Goal: Book appointment/travel/reservation

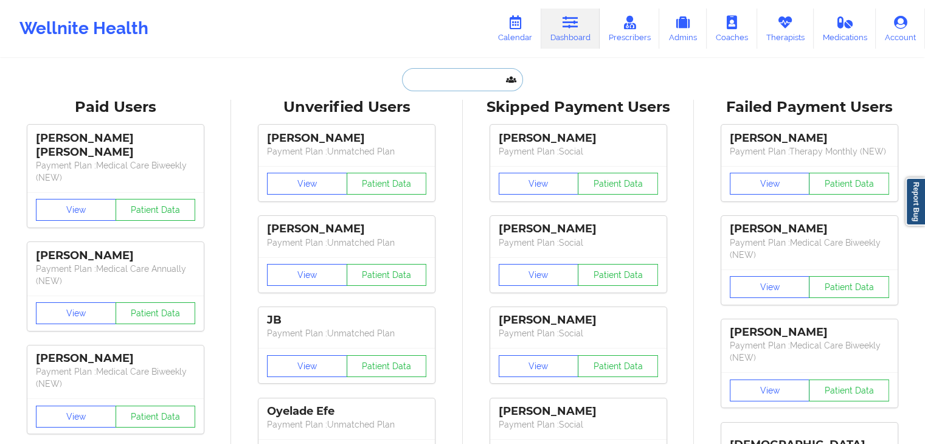
click at [476, 74] on input "text" at bounding box center [462, 79] width 120 height 23
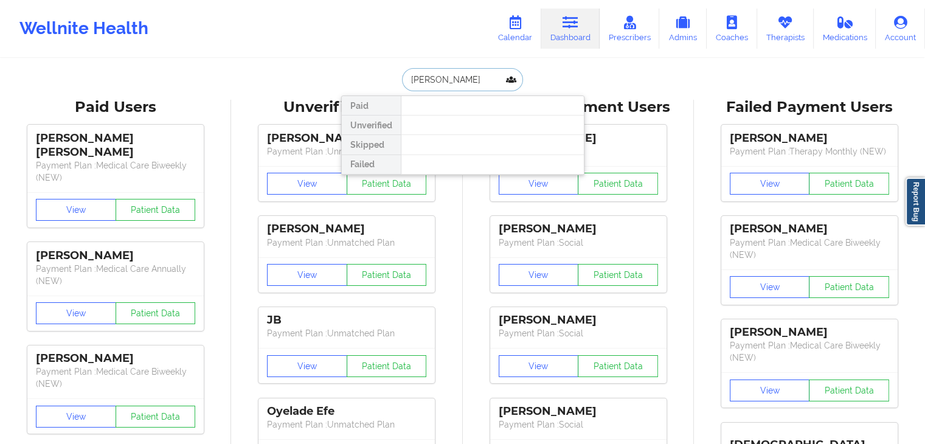
type input "[PERSON_NAME]"
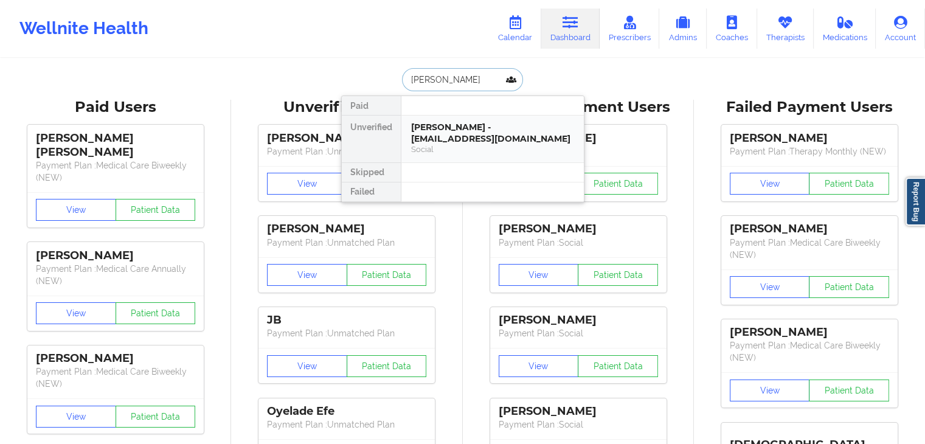
click at [485, 126] on div "[PERSON_NAME] - [EMAIL_ADDRESS][DOMAIN_NAME]" at bounding box center [492, 133] width 163 height 23
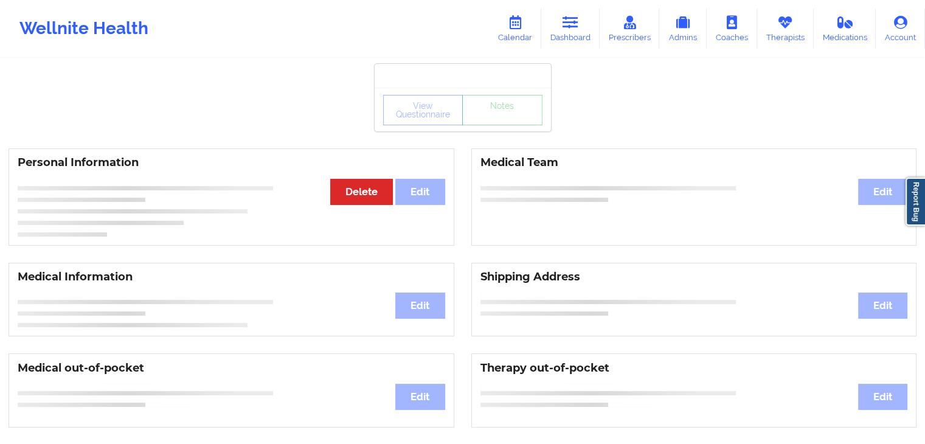
drag, startPoint x: 923, startPoint y: 109, endPoint x: 934, endPoint y: 111, distance: 10.5
click at [924, 111] on html "Wellnite Health Calendar Dashboard Prescribers Admins Coaches Therapists Medica…" at bounding box center [462, 222] width 925 height 444
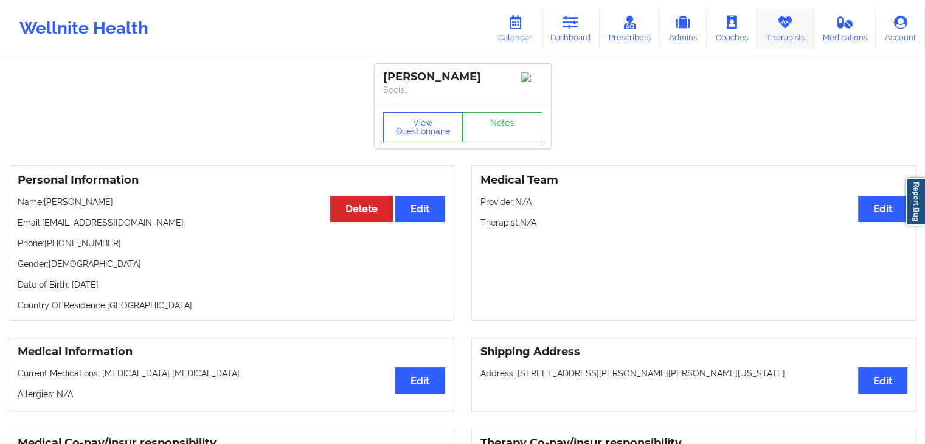
click at [794, 37] on link "Therapists" at bounding box center [785, 29] width 57 height 40
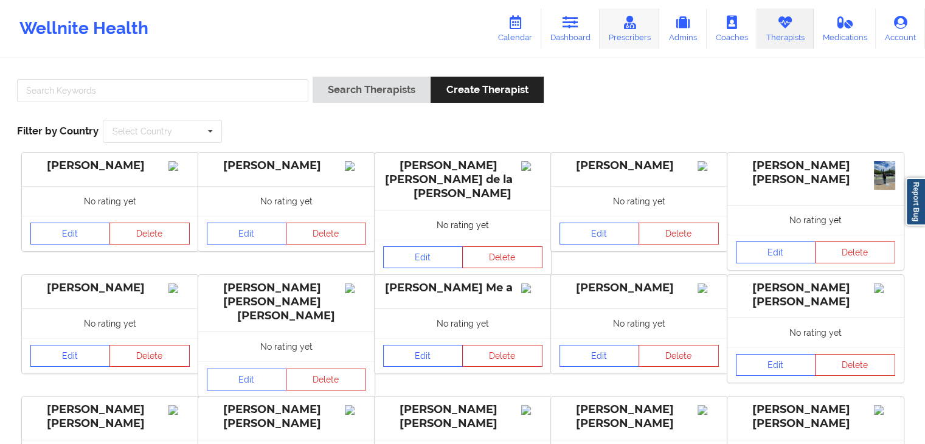
click at [632, 29] on icon at bounding box center [630, 22] width 16 height 13
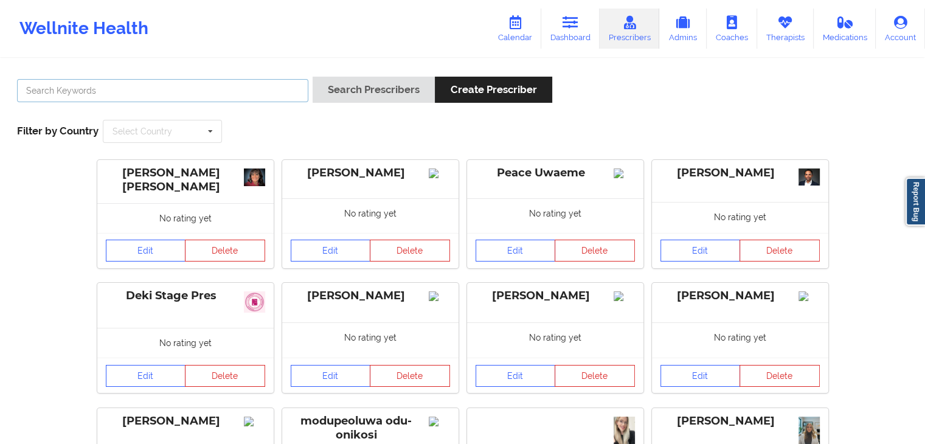
click at [205, 94] on input "text" at bounding box center [162, 90] width 291 height 23
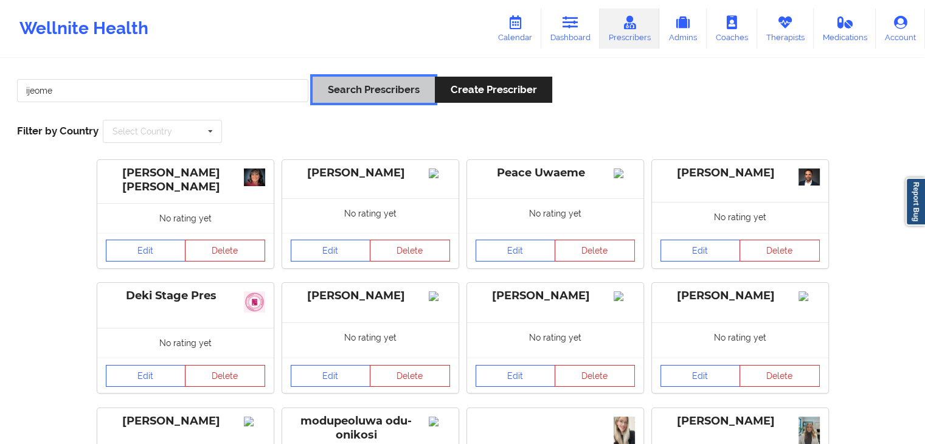
click at [341, 94] on button "Search Prescribers" at bounding box center [374, 90] width 122 height 26
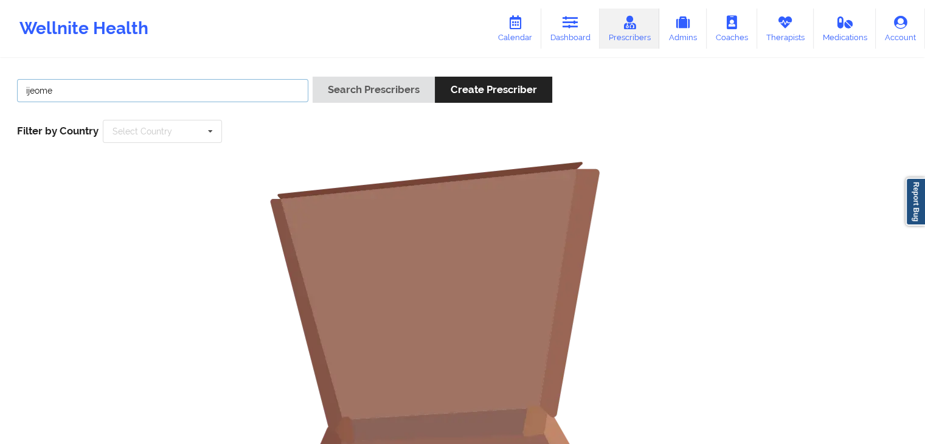
click at [249, 94] on input "ijeome" at bounding box center [162, 90] width 291 height 23
type input "i"
type input "eze"
click at [313, 77] on button "Search Prescribers" at bounding box center [374, 90] width 122 height 26
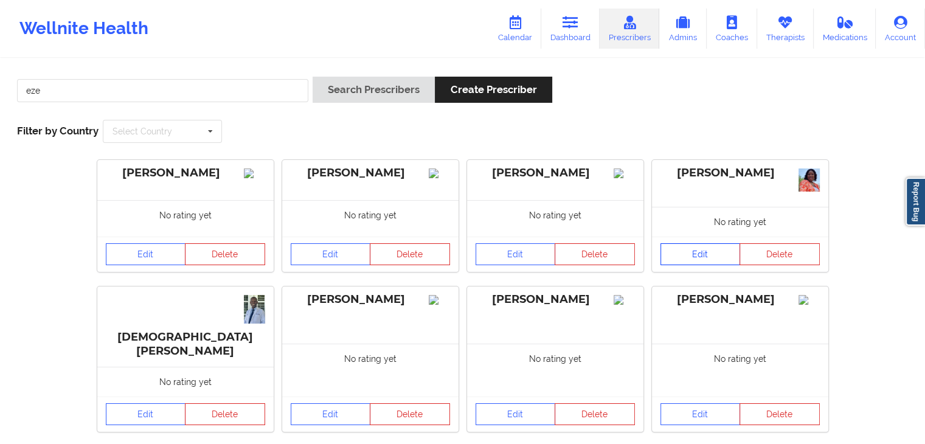
click at [708, 251] on link "Edit" at bounding box center [700, 254] width 80 height 22
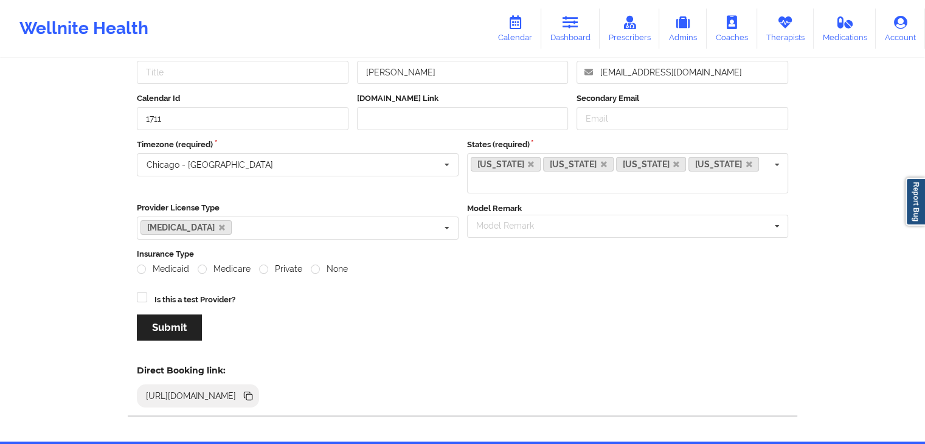
scroll to position [83, 0]
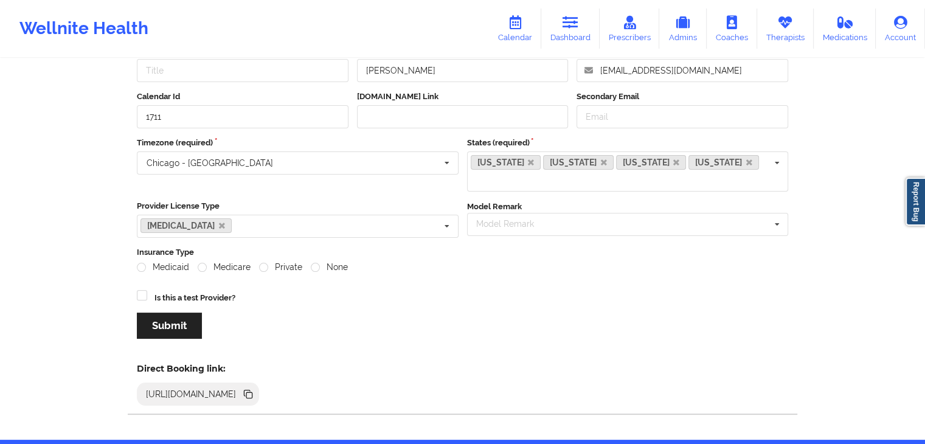
click at [252, 392] on icon at bounding box center [249, 395] width 6 height 6
click at [779, 37] on link "Therapists" at bounding box center [785, 29] width 57 height 40
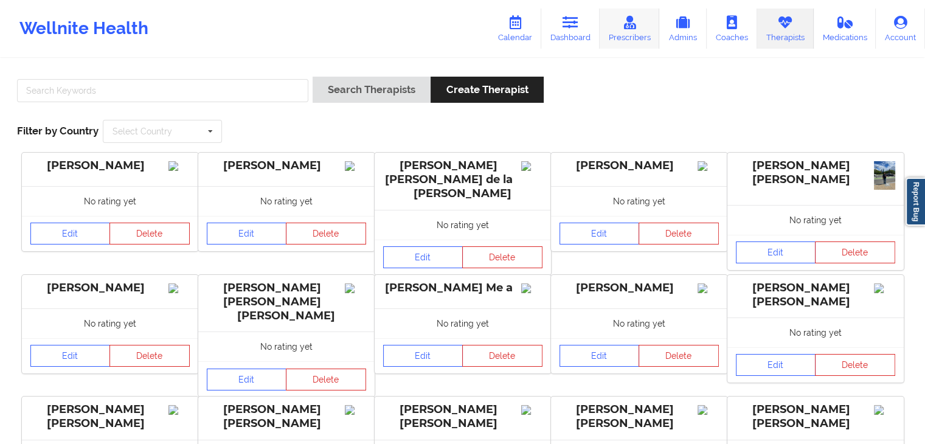
click at [639, 28] on link "Prescribers" at bounding box center [630, 29] width 60 height 40
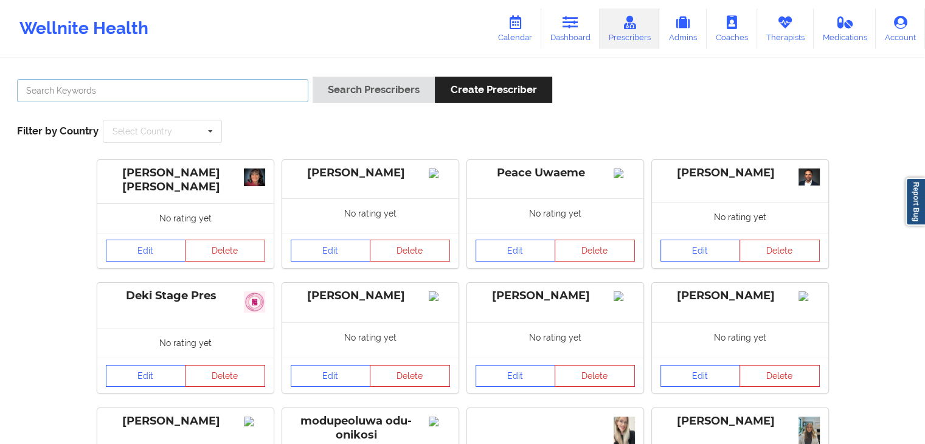
click at [213, 89] on input "text" at bounding box center [162, 90] width 291 height 23
type input "[PERSON_NAME] [PERSON_NAME]"
click at [313, 77] on button "Search Prescribers" at bounding box center [374, 90] width 122 height 26
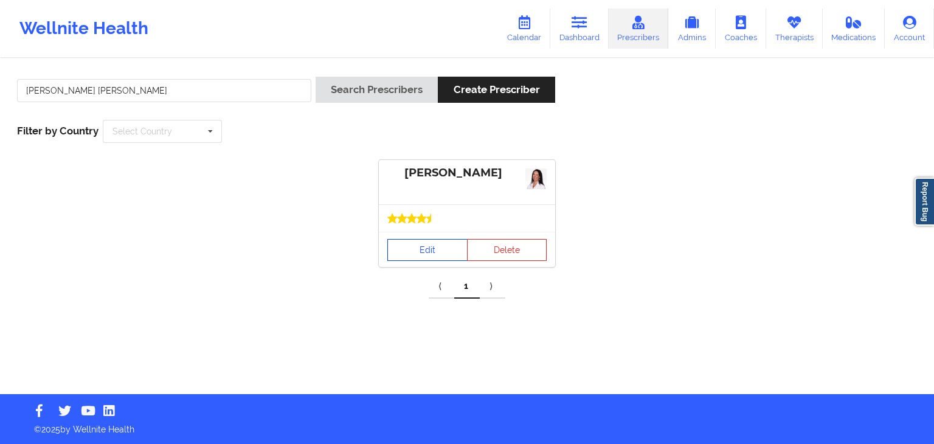
click at [409, 245] on link "Edit" at bounding box center [427, 250] width 80 height 22
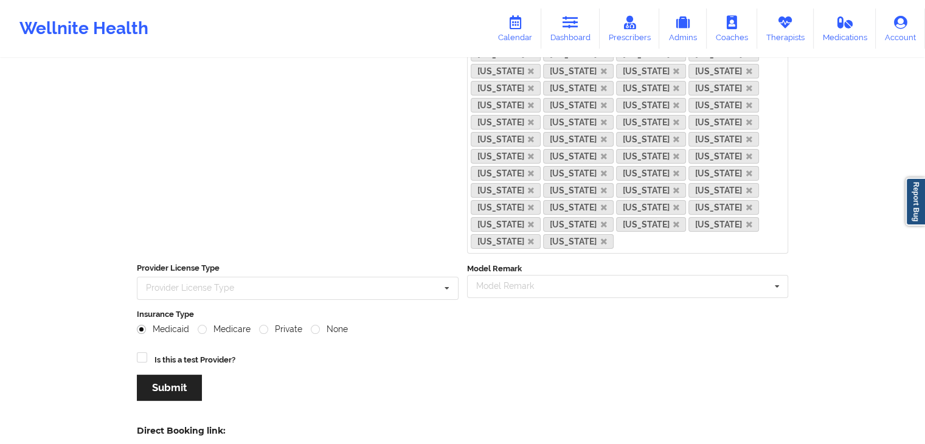
scroll to position [298, 0]
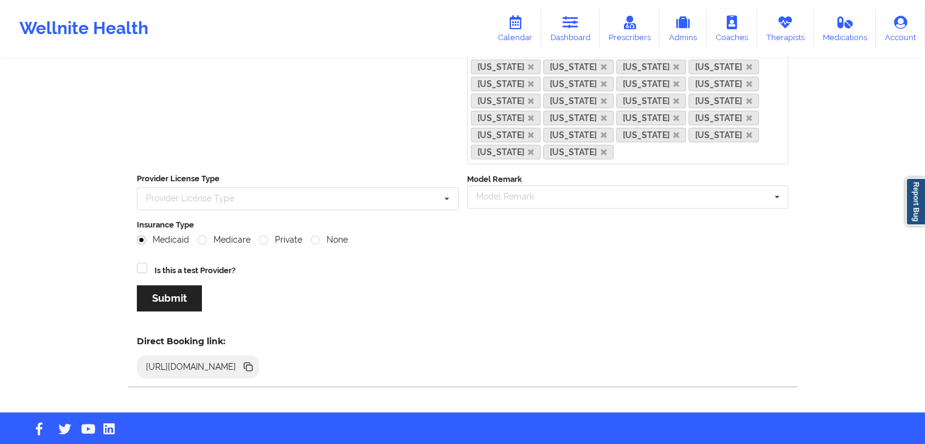
click at [252, 365] on icon at bounding box center [249, 368] width 6 height 6
click at [785, 26] on icon at bounding box center [785, 22] width 16 height 13
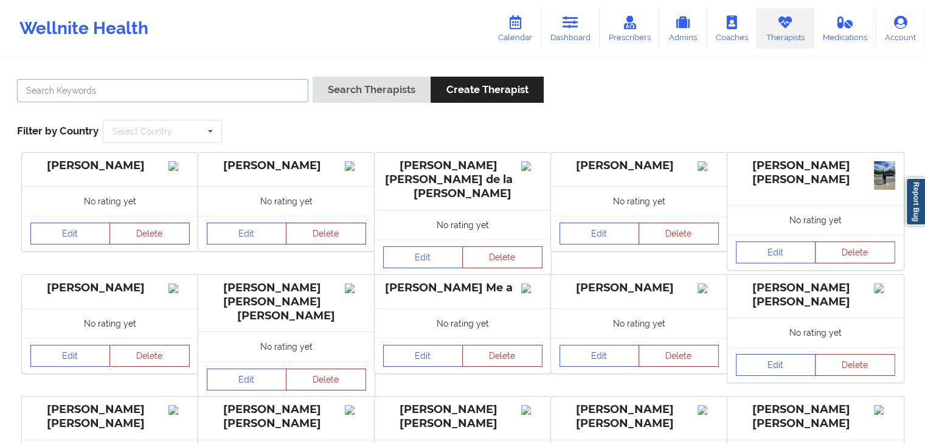
click at [195, 79] on input "text" at bounding box center [162, 90] width 291 height 23
click at [533, 14] on link "Calendar" at bounding box center [515, 29] width 52 height 40
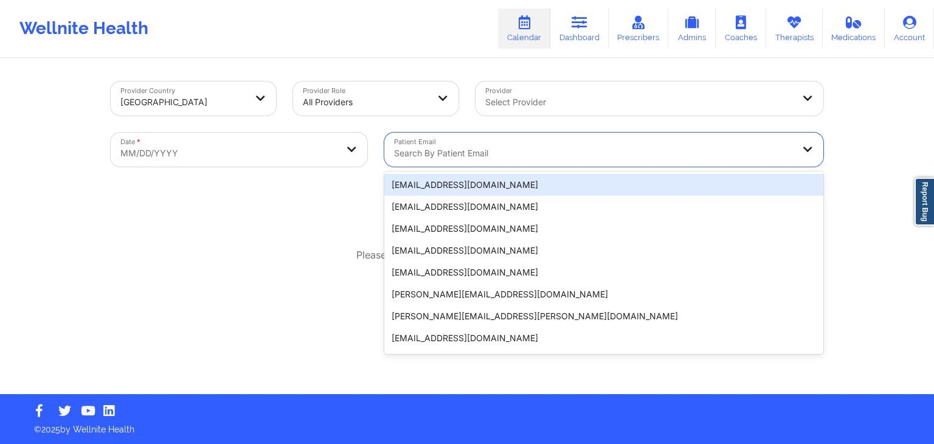
click at [459, 139] on div "Search by patient email" at bounding box center [589, 150] width 410 height 34
paste input "[EMAIL_ADDRESS][DOMAIN_NAME]"
type input "[EMAIL_ADDRESS][DOMAIN_NAME]"
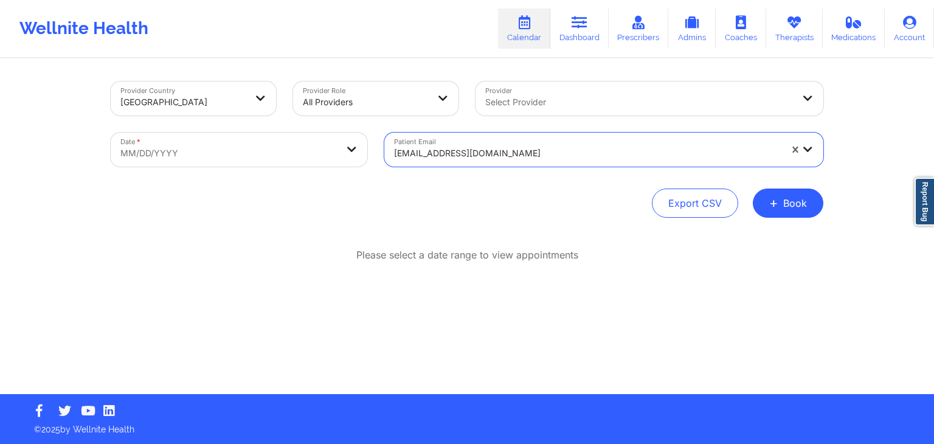
select select "2025-8"
select select "2025-9"
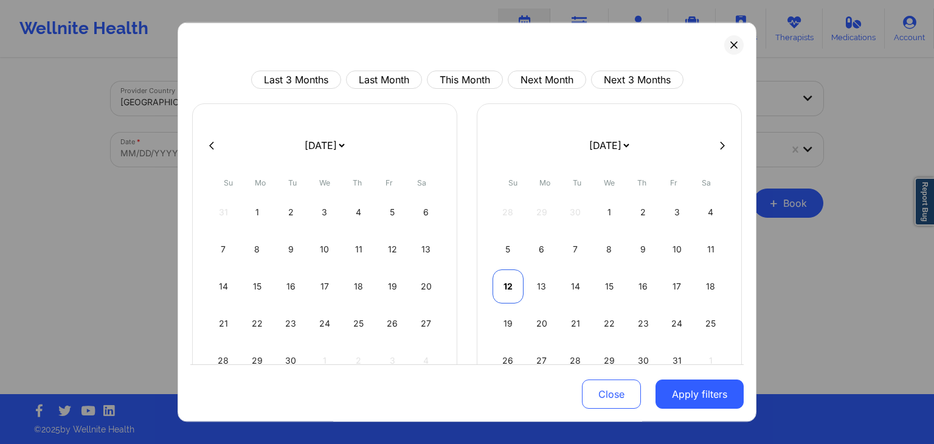
click at [514, 285] on div "12" at bounding box center [508, 286] width 31 height 34
select select "2025-9"
select select "2025-10"
select select "2025-9"
select select "2025-10"
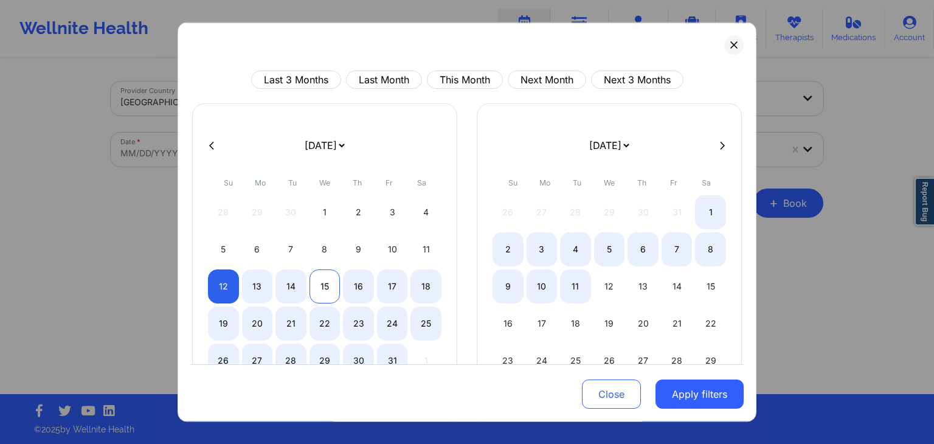
select select "2025-9"
select select "2025-10"
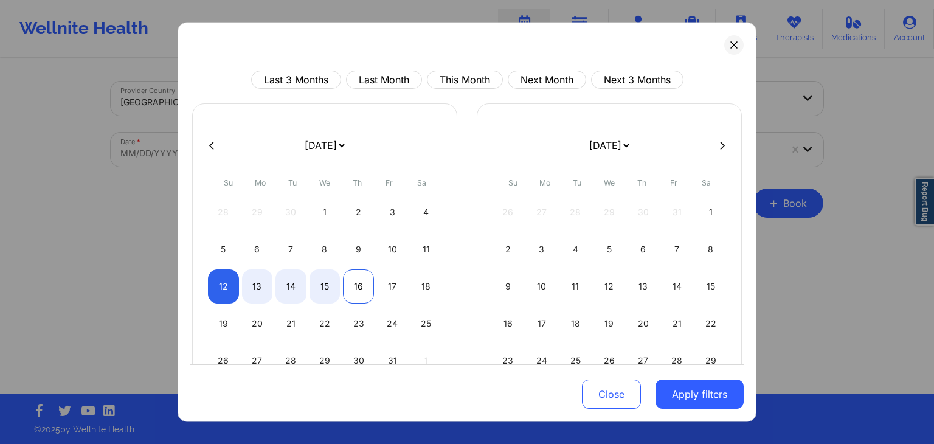
select select "2025-9"
select select "2025-10"
select select "2025-9"
select select "2025-10"
click at [420, 285] on div "18" at bounding box center [426, 286] width 31 height 34
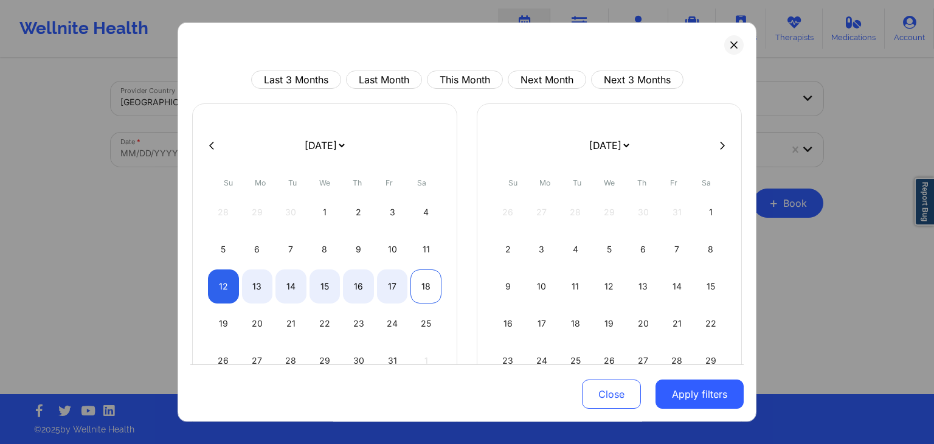
select select "2025-9"
select select "2025-10"
click at [684, 389] on button "Apply filters" at bounding box center [700, 394] width 88 height 29
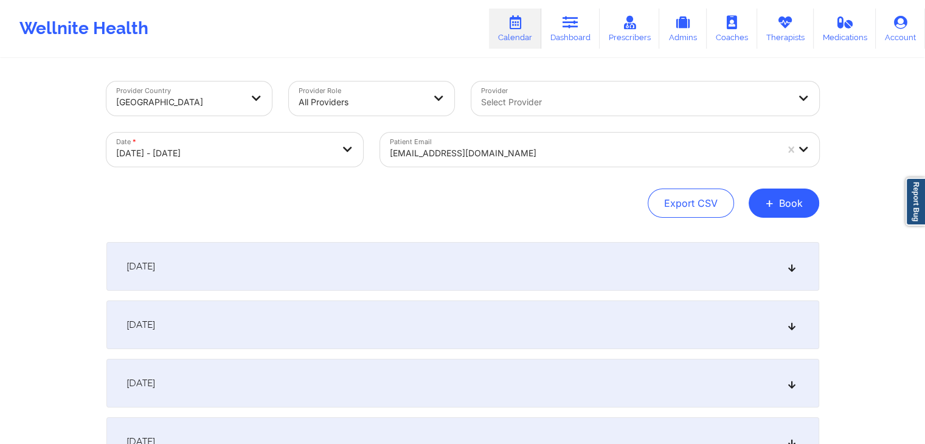
click at [499, 268] on div "[DATE]" at bounding box center [462, 266] width 713 height 49
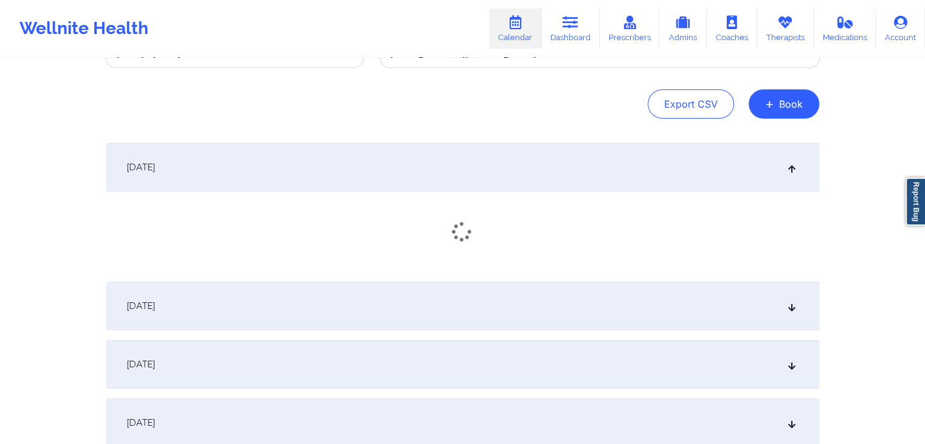
scroll to position [95, 0]
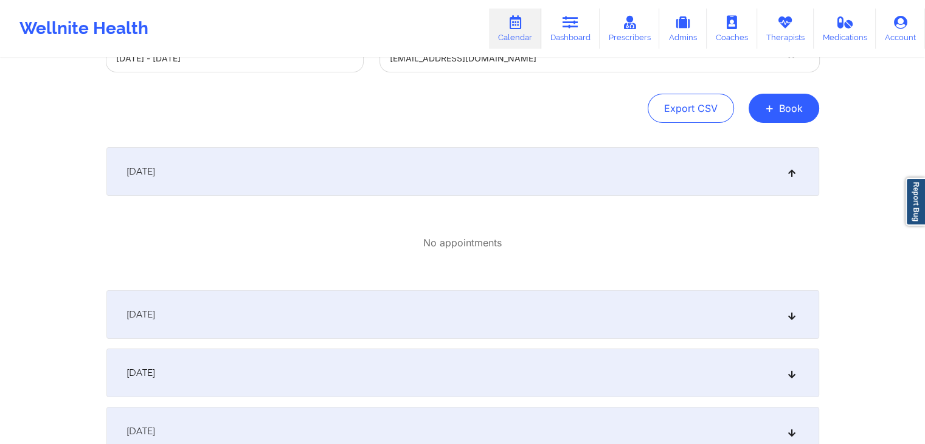
click at [535, 317] on div "[DATE]" at bounding box center [462, 314] width 713 height 49
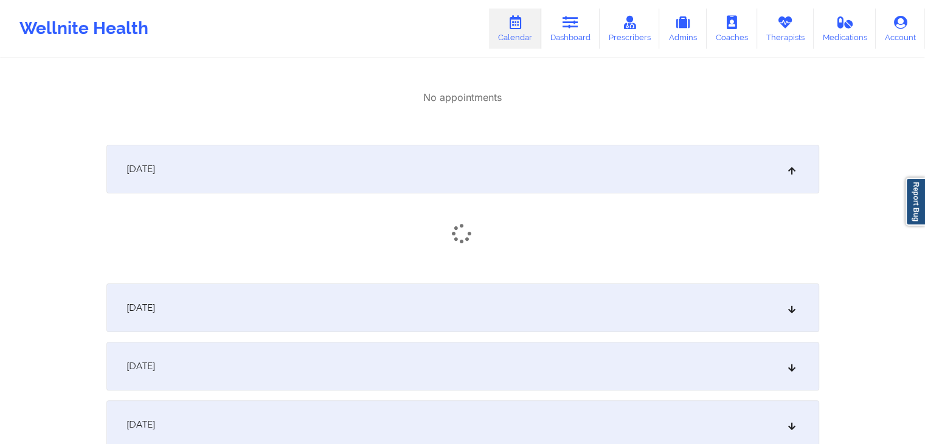
scroll to position [238, 0]
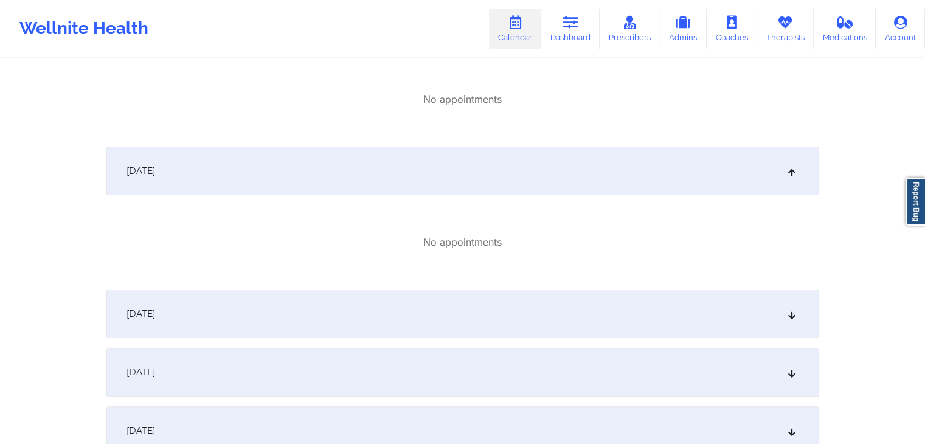
click at [472, 299] on div "[DATE]" at bounding box center [462, 313] width 713 height 49
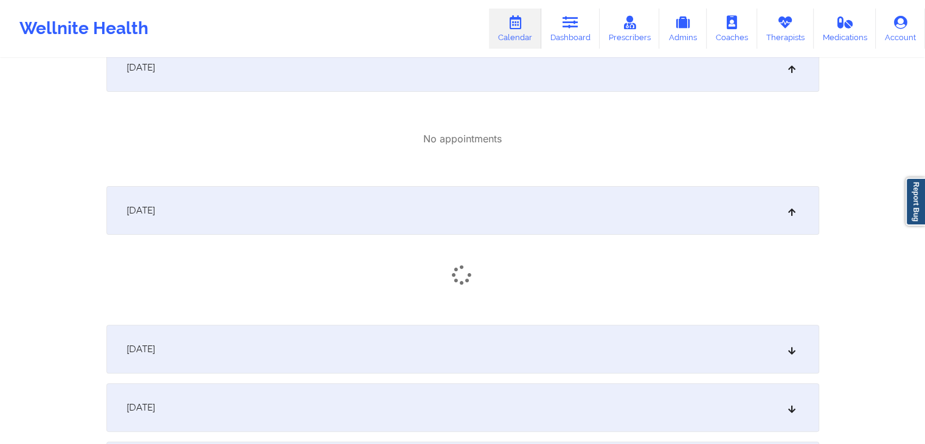
scroll to position [387, 0]
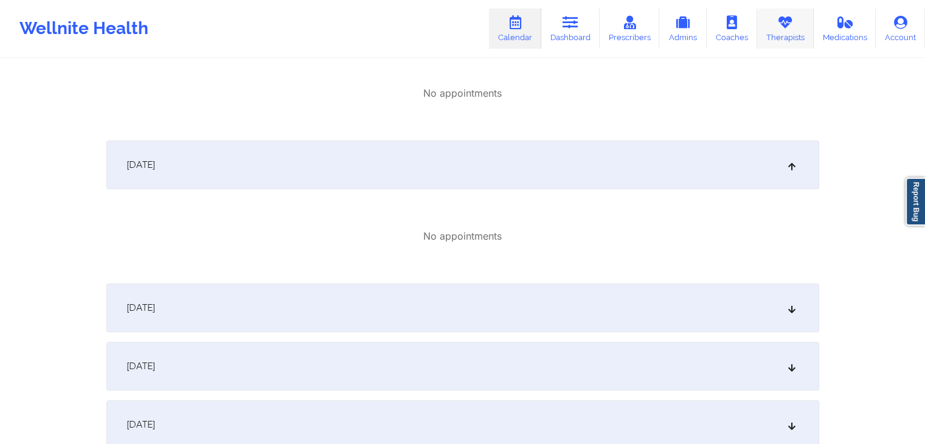
click at [772, 27] on link "Therapists" at bounding box center [785, 29] width 57 height 40
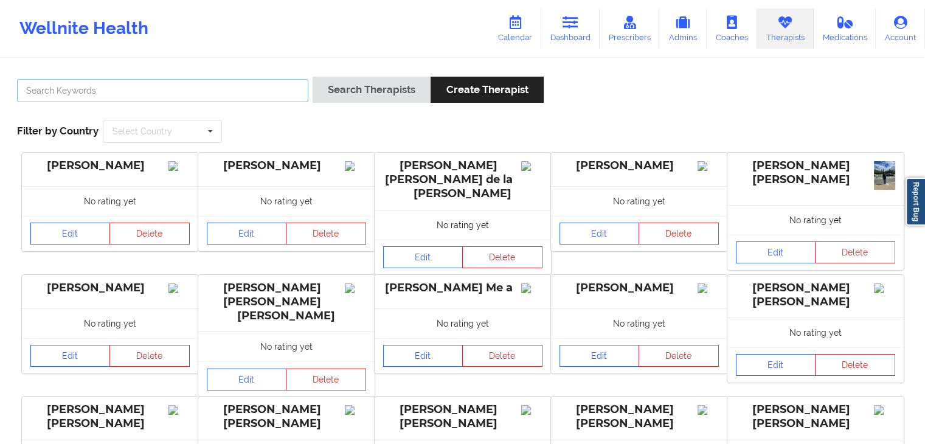
click at [194, 85] on input "text" at bounding box center [162, 90] width 291 height 23
type input "ale"
click at [573, 29] on icon at bounding box center [571, 22] width 16 height 13
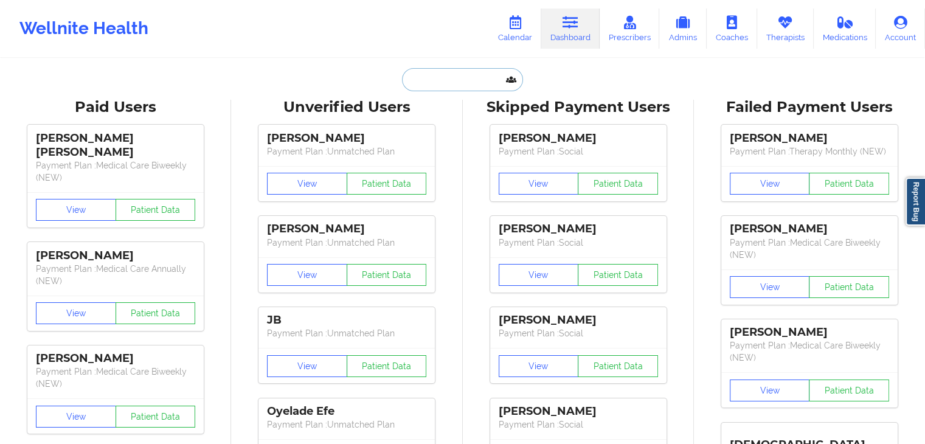
click at [434, 75] on input "text" at bounding box center [462, 79] width 120 height 23
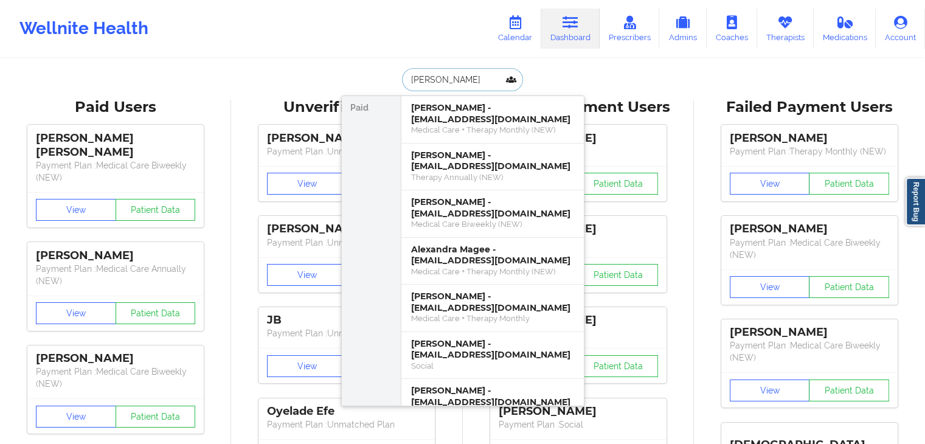
drag, startPoint x: 434, startPoint y: 81, endPoint x: 408, endPoint y: 78, distance: 26.3
click at [408, 78] on input "[PERSON_NAME]" at bounding box center [462, 79] width 120 height 23
paste input "[EMAIL_ADDRESS][DOMAIN_NAME]"
type input "[EMAIL_ADDRESS][DOMAIN_NAME]"
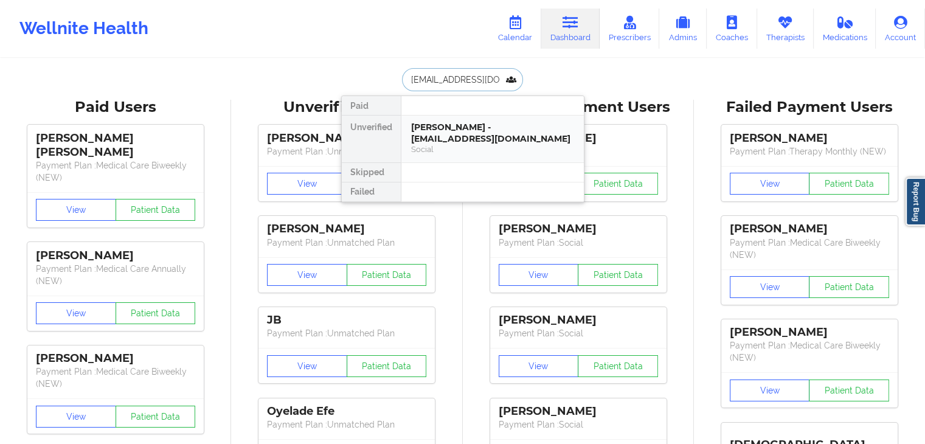
click at [462, 140] on div "[PERSON_NAME] - [EMAIL_ADDRESS][DOMAIN_NAME]" at bounding box center [492, 133] width 163 height 23
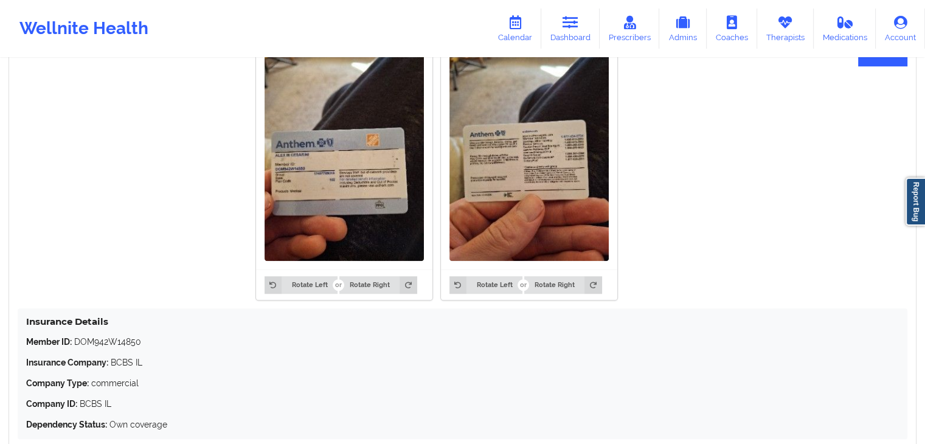
scroll to position [1020, 0]
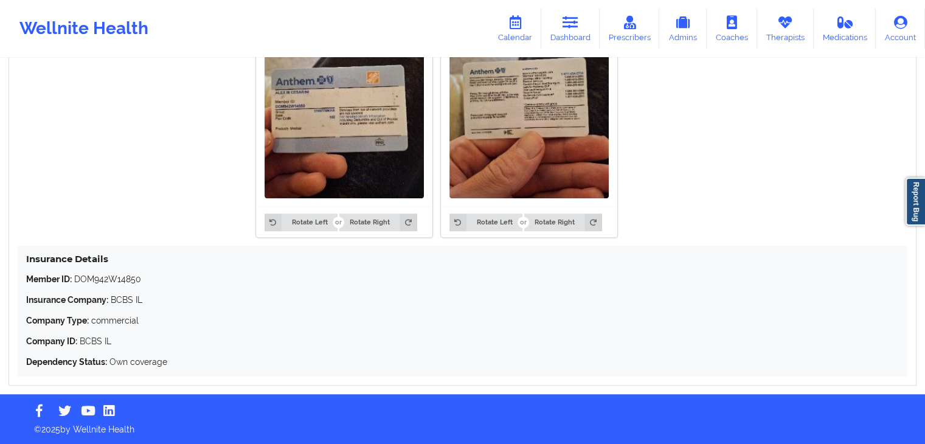
drag, startPoint x: 571, startPoint y: 19, endPoint x: 934, endPoint y: 125, distance: 377.6
click at [571, 19] on icon at bounding box center [571, 22] width 16 height 13
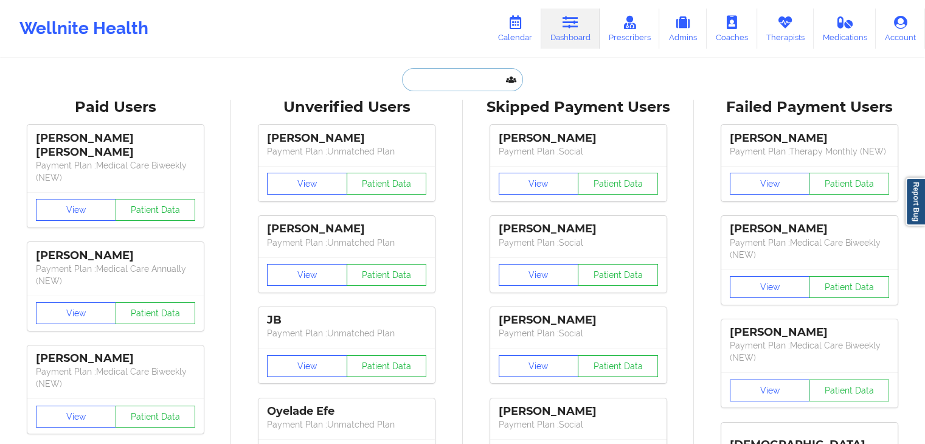
click at [421, 80] on input "text" at bounding box center [462, 79] width 120 height 23
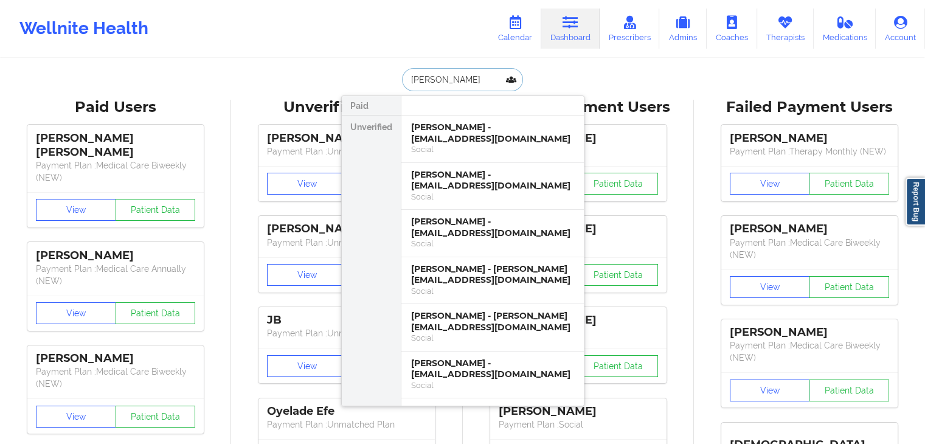
drag, startPoint x: 449, startPoint y: 75, endPoint x: 406, endPoint y: 77, distance: 43.2
click at [406, 77] on input "[PERSON_NAME]" at bounding box center [462, 79] width 120 height 23
paste input "[EMAIL_ADDRESS][DOMAIN_NAME]"
type input "[EMAIL_ADDRESS][DOMAIN_NAME]"
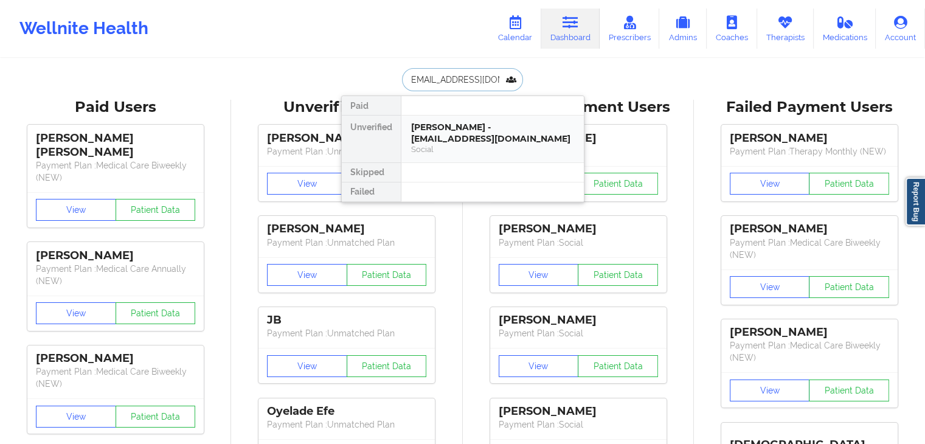
click at [462, 134] on div "[PERSON_NAME] - [EMAIL_ADDRESS][DOMAIN_NAME]" at bounding box center [492, 133] width 163 height 23
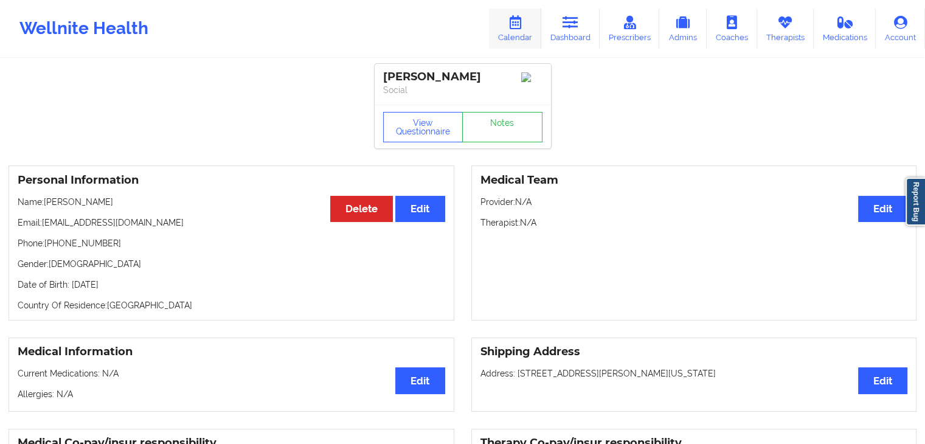
click at [506, 23] on link "Calendar" at bounding box center [515, 29] width 52 height 40
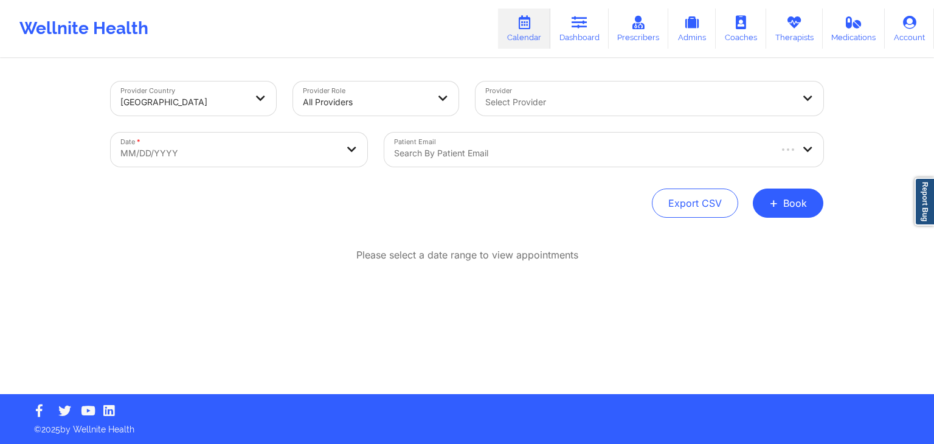
click at [532, 154] on div at bounding box center [581, 153] width 375 height 15
click at [847, 137] on div "Provider Country [GEOGRAPHIC_DATA] Provider Role All Providers Provider Select …" at bounding box center [467, 197] width 934 height 394
click at [792, 211] on button "+ Book" at bounding box center [788, 203] width 71 height 29
click at [736, 237] on button "Therapy Session" at bounding box center [767, 242] width 93 height 20
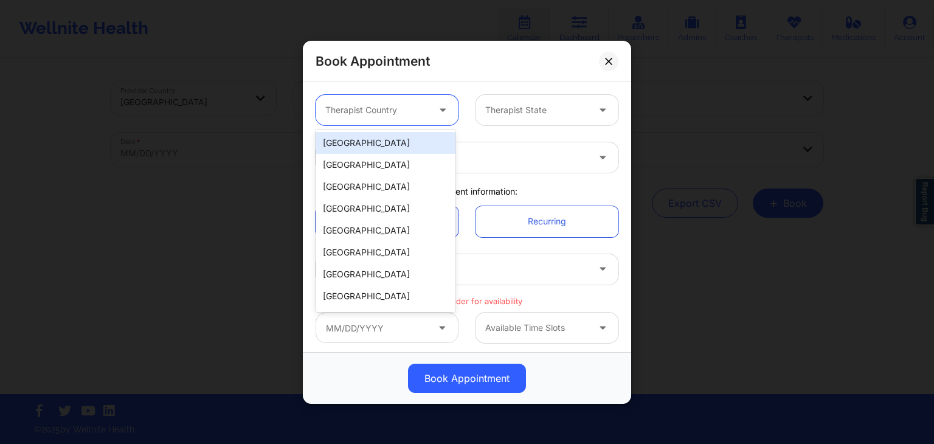
click at [376, 108] on div at bounding box center [376, 110] width 103 height 15
click at [382, 142] on div "[GEOGRAPHIC_DATA]" at bounding box center [386, 143] width 140 height 22
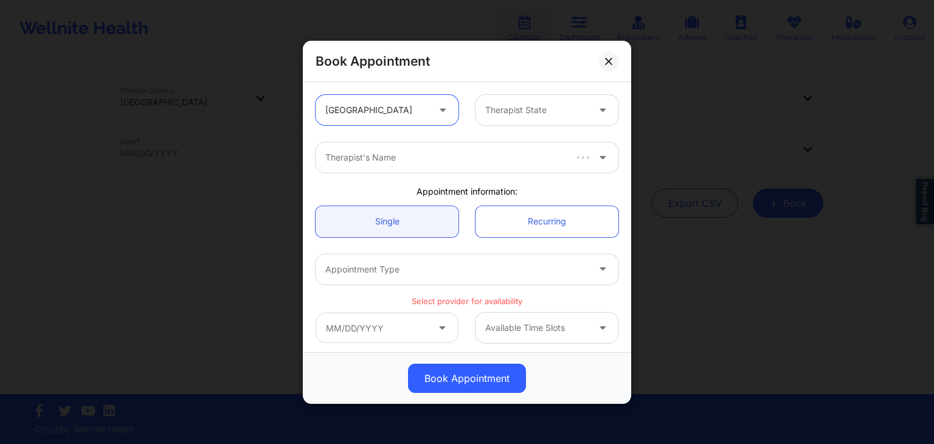
click at [566, 109] on div at bounding box center [536, 110] width 103 height 15
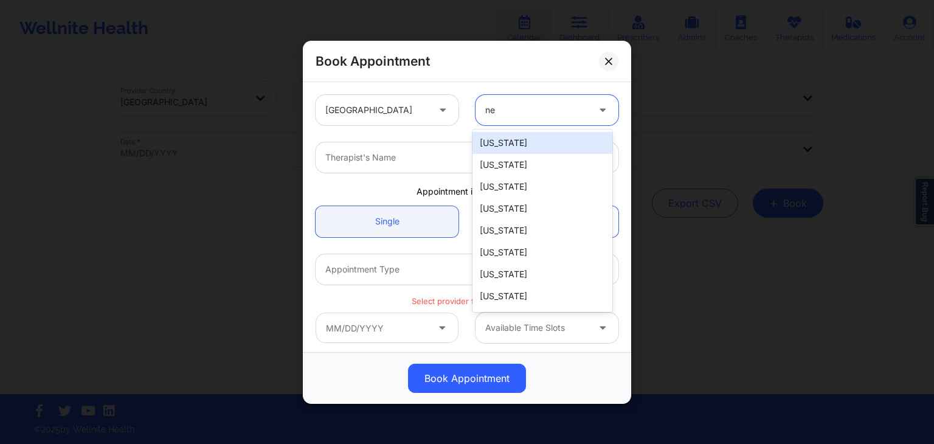
type input "new"
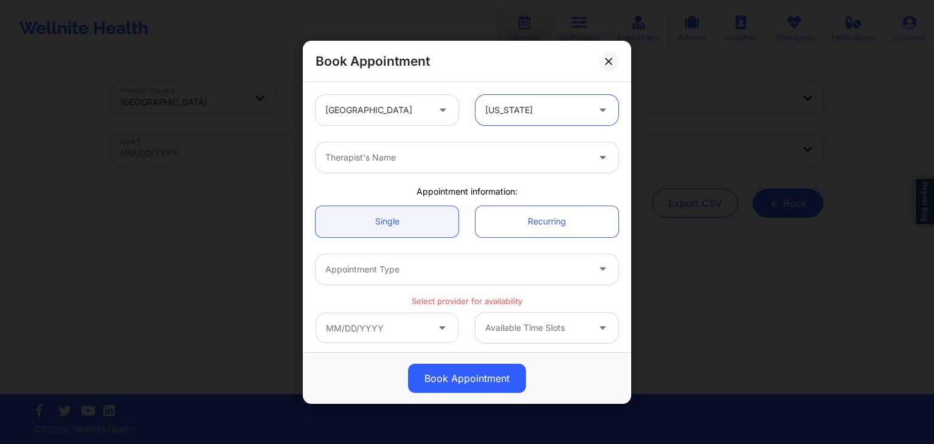
click at [504, 147] on div "Therapist's Name" at bounding box center [453, 157] width 274 height 30
type input "anais"
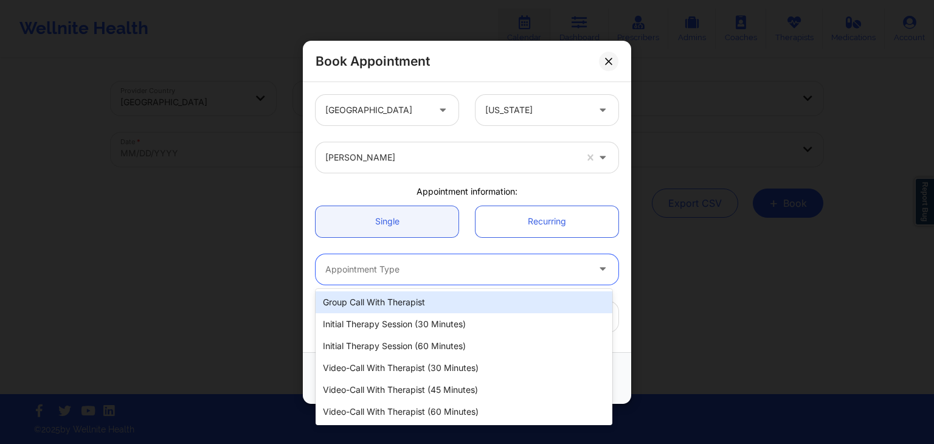
click at [384, 266] on div at bounding box center [456, 269] width 263 height 15
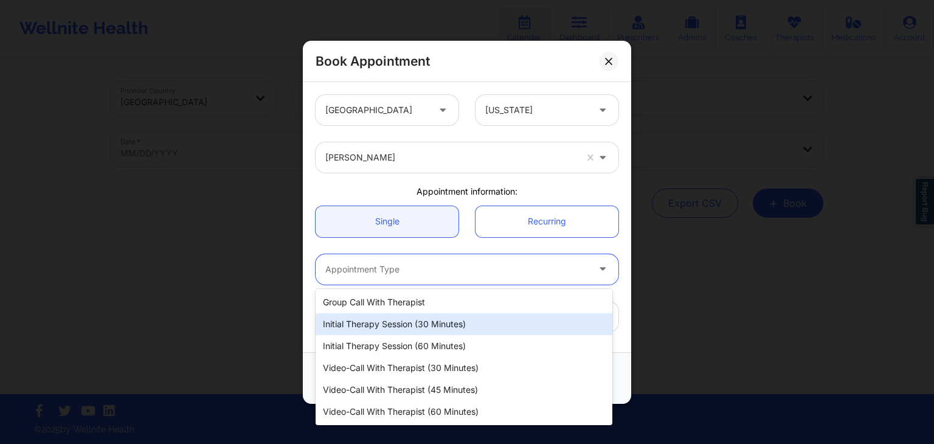
click at [399, 324] on div "Initial Therapy Session (30 minutes)" at bounding box center [464, 324] width 297 height 22
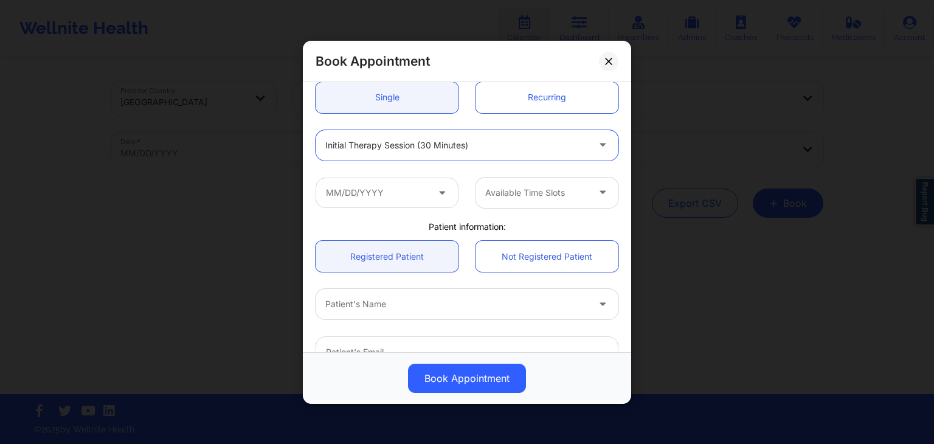
scroll to position [130, 0]
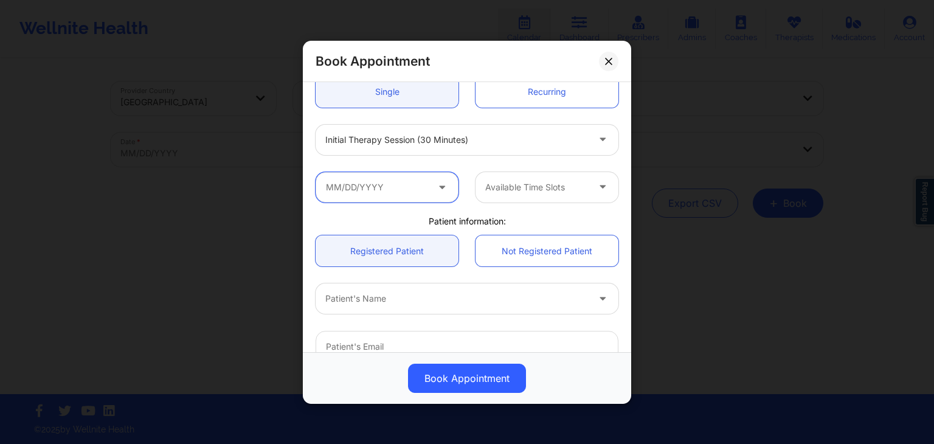
click at [406, 184] on input "text" at bounding box center [387, 186] width 143 height 30
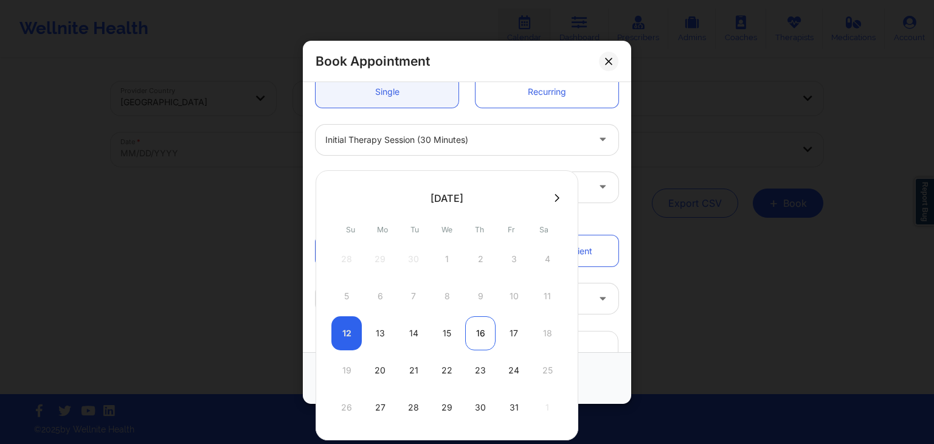
click at [479, 330] on div "16" at bounding box center [480, 333] width 30 height 34
type input "[DATE]"
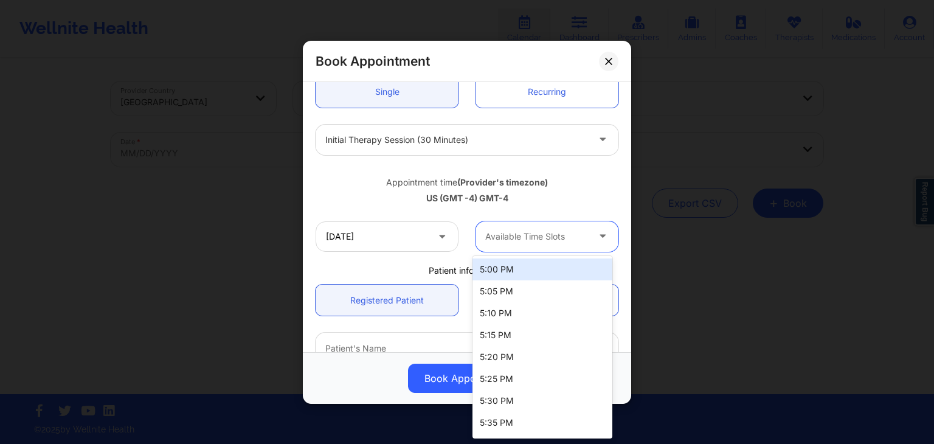
click at [530, 229] on div at bounding box center [536, 236] width 103 height 15
click at [501, 271] on div "5:00 PM" at bounding box center [543, 269] width 140 height 22
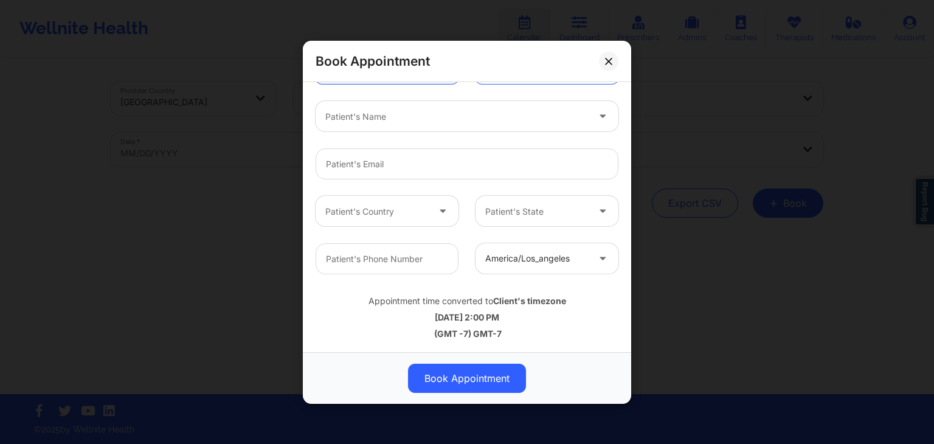
scroll to position [359, 0]
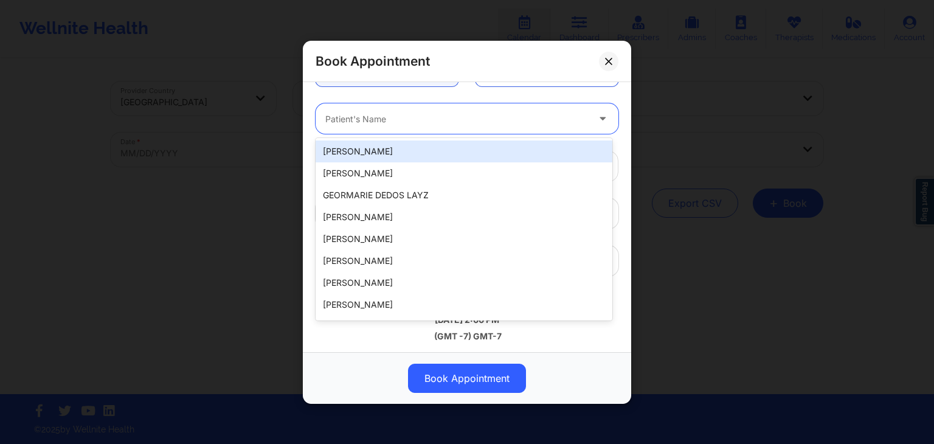
click at [364, 115] on div at bounding box center [456, 118] width 263 height 15
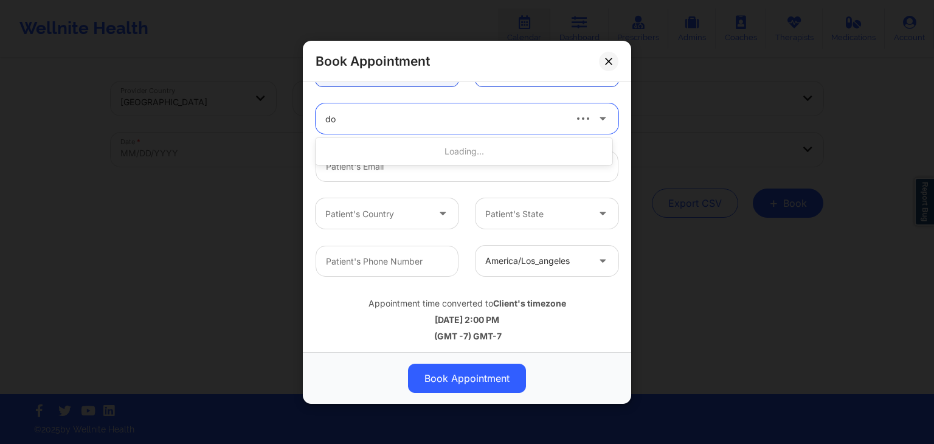
type input "dor"
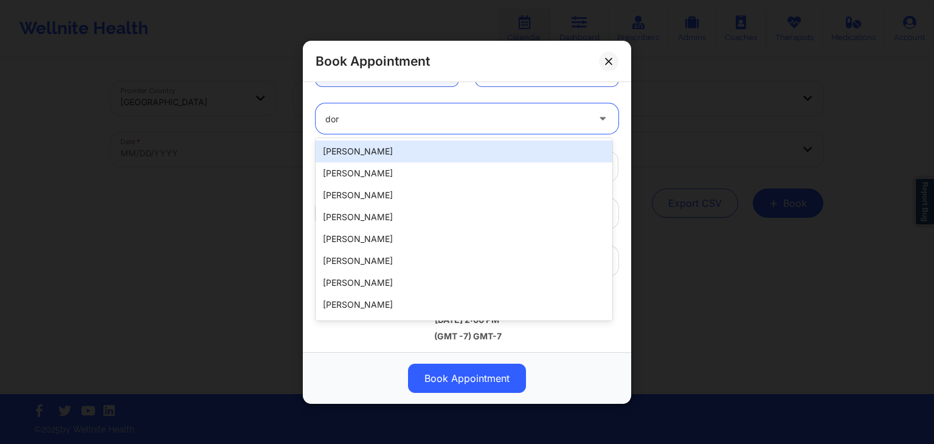
type input "[EMAIL_ADDRESS][DOMAIN_NAME]"
type input "[PHONE_NUMBER]"
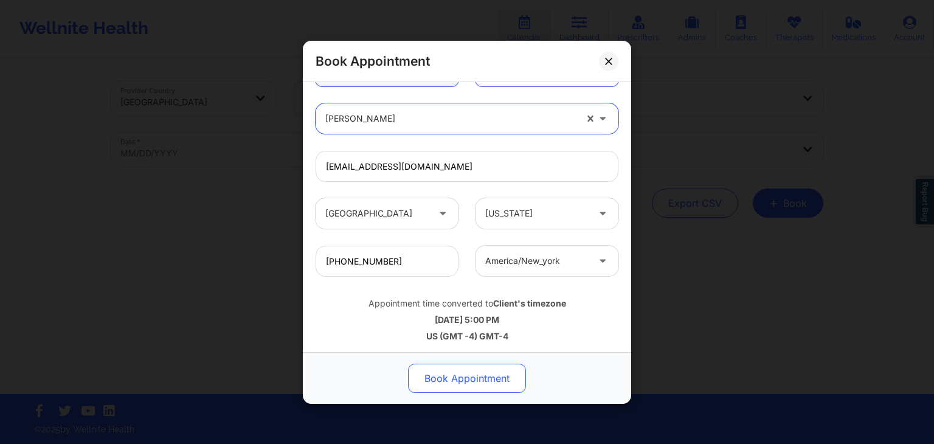
click at [484, 379] on button "Book Appointment" at bounding box center [467, 378] width 118 height 29
